Goal: Task Accomplishment & Management: Use online tool/utility

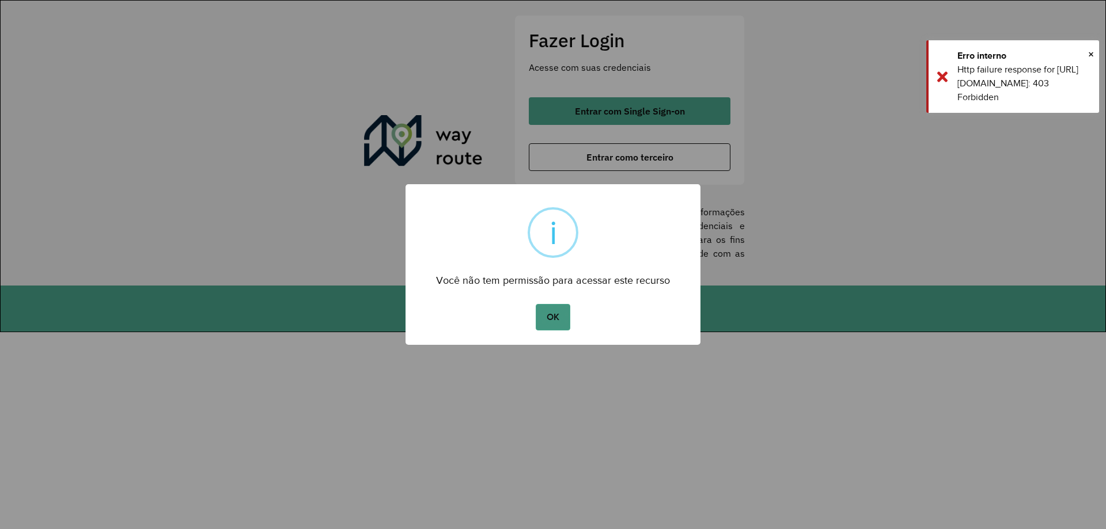
click at [561, 319] on button "OK" at bounding box center [553, 317] width 34 height 27
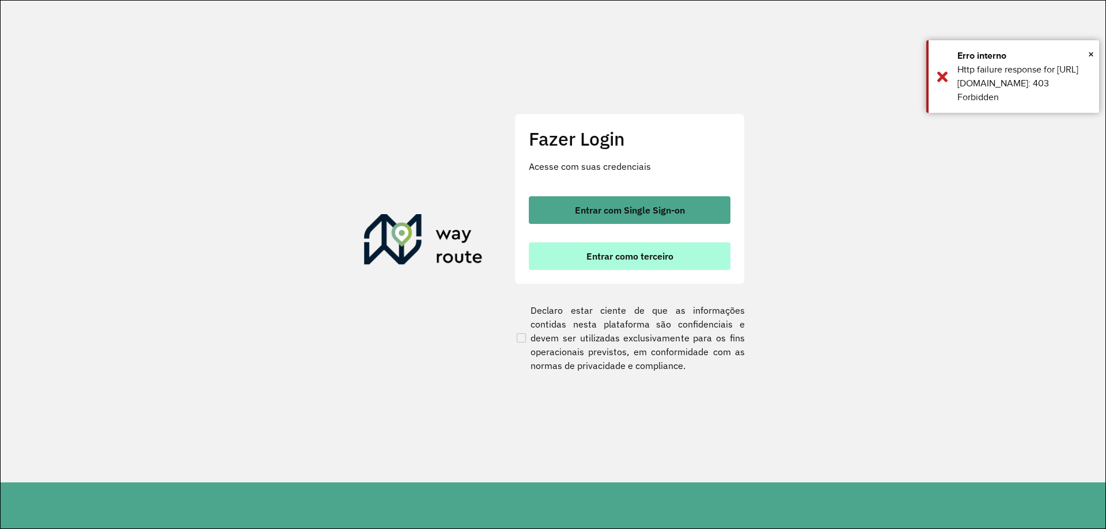
click at [655, 262] on button "Entrar como terceiro" at bounding box center [630, 257] width 202 height 28
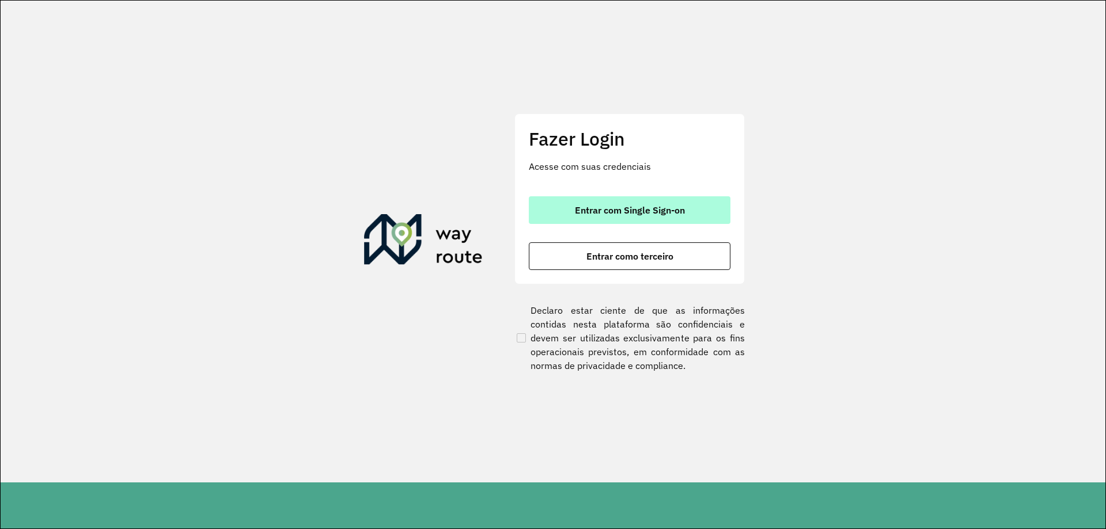
click at [626, 220] on button "Entrar com Single Sign-on" at bounding box center [630, 210] width 202 height 28
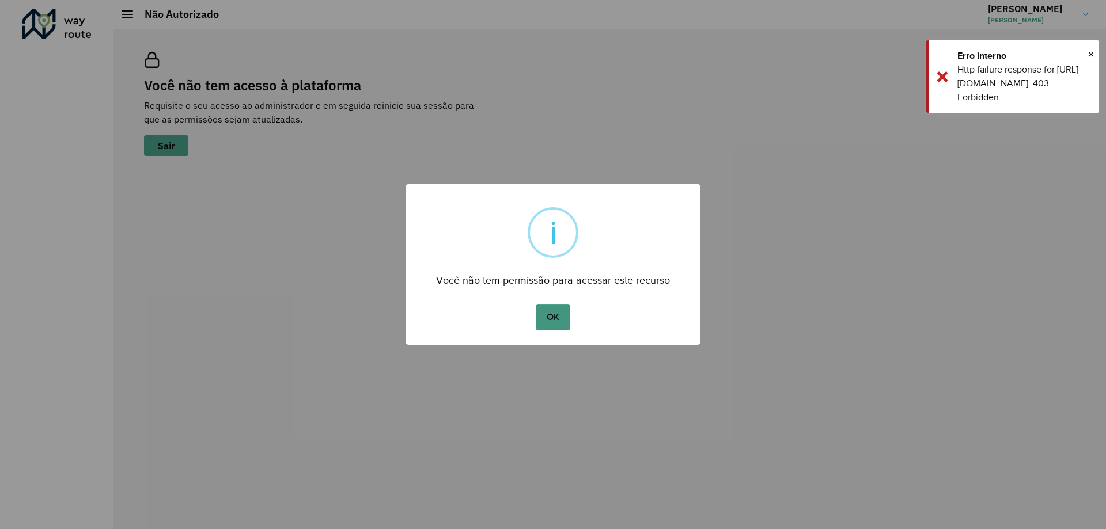
click at [563, 315] on button "OK" at bounding box center [553, 317] width 34 height 27
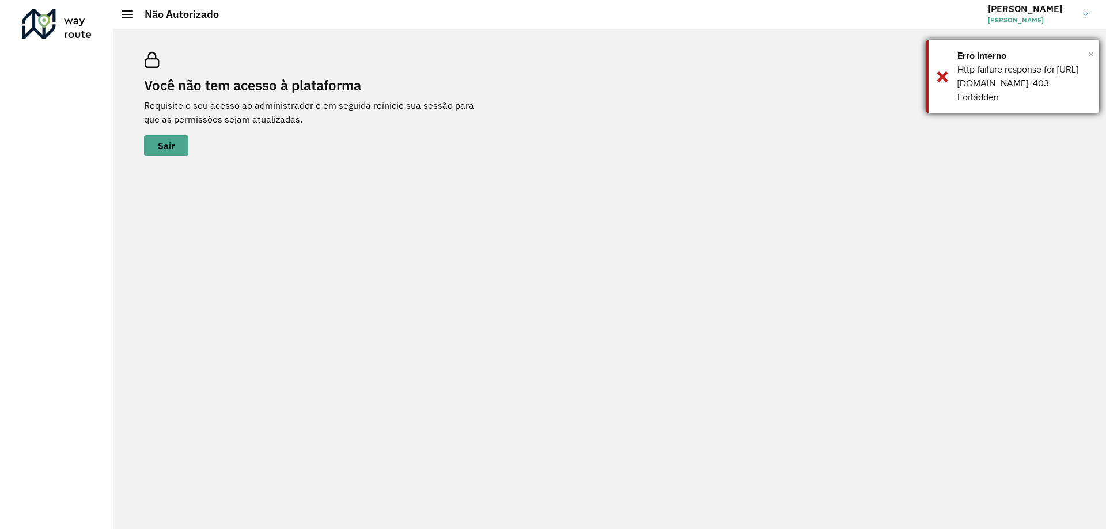
click at [1089, 55] on span "×" at bounding box center [1091, 54] width 6 height 17
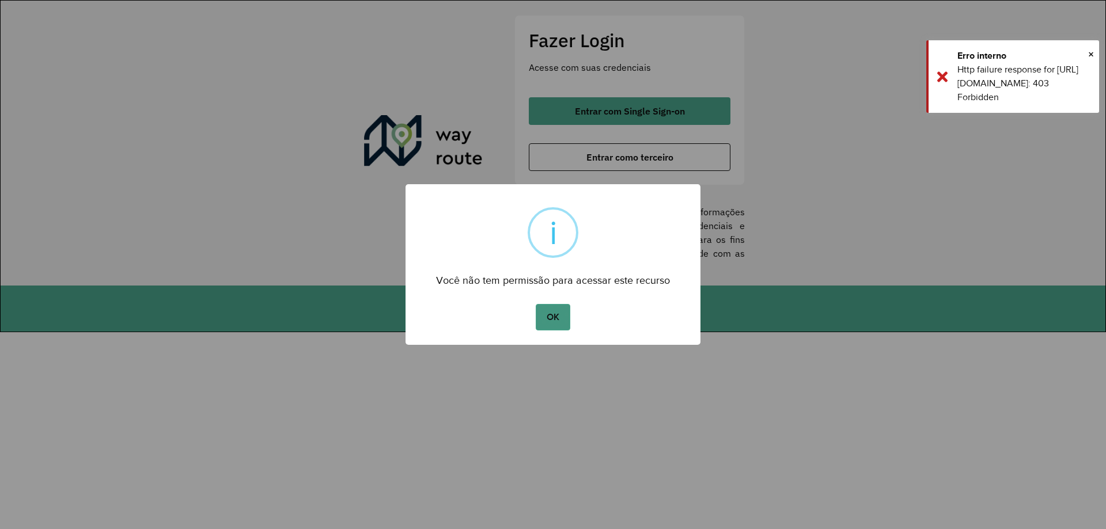
click at [562, 316] on button "OK" at bounding box center [553, 317] width 34 height 27
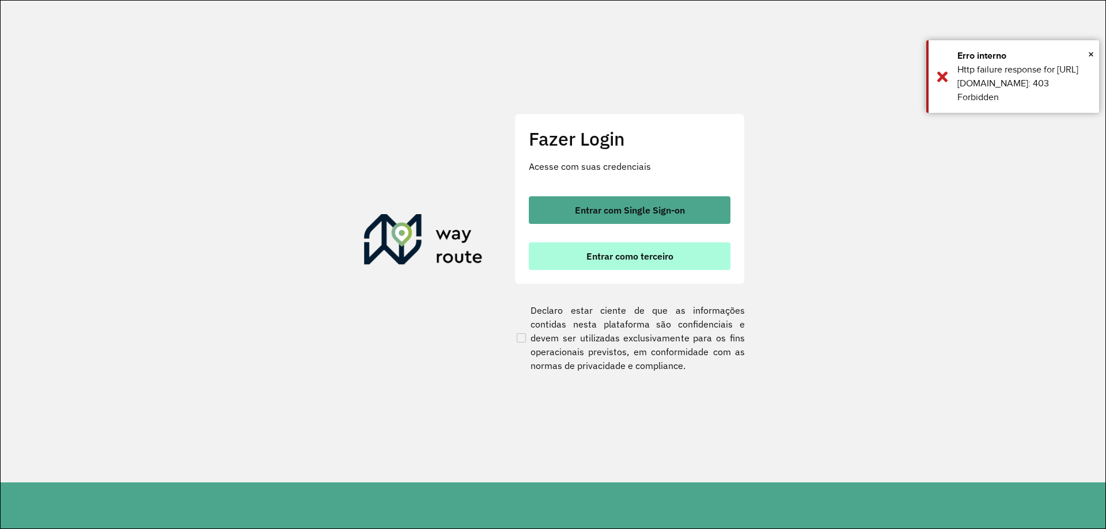
click at [627, 261] on span "Entrar como terceiro" at bounding box center [629, 256] width 87 height 9
